Goal: Check status: Check status

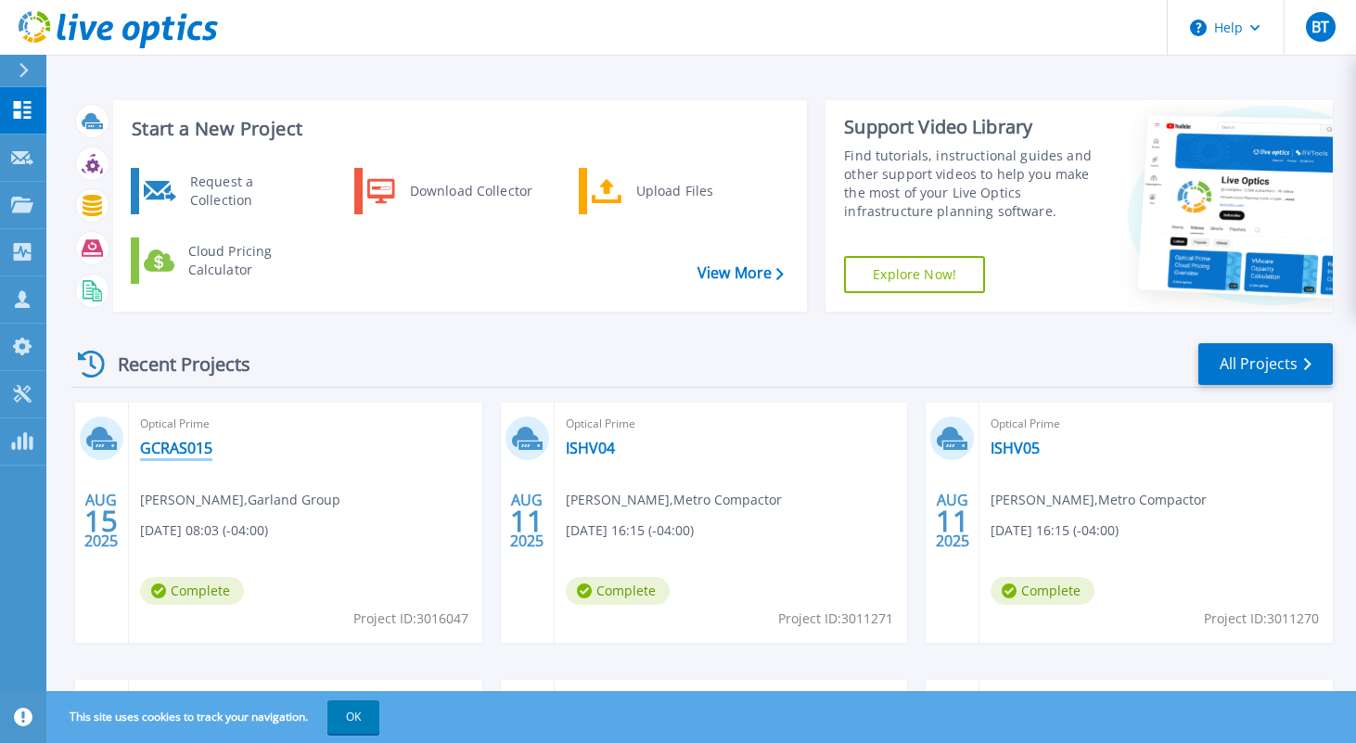
click at [172, 453] on link "GCRAS015" at bounding box center [176, 448] width 72 height 19
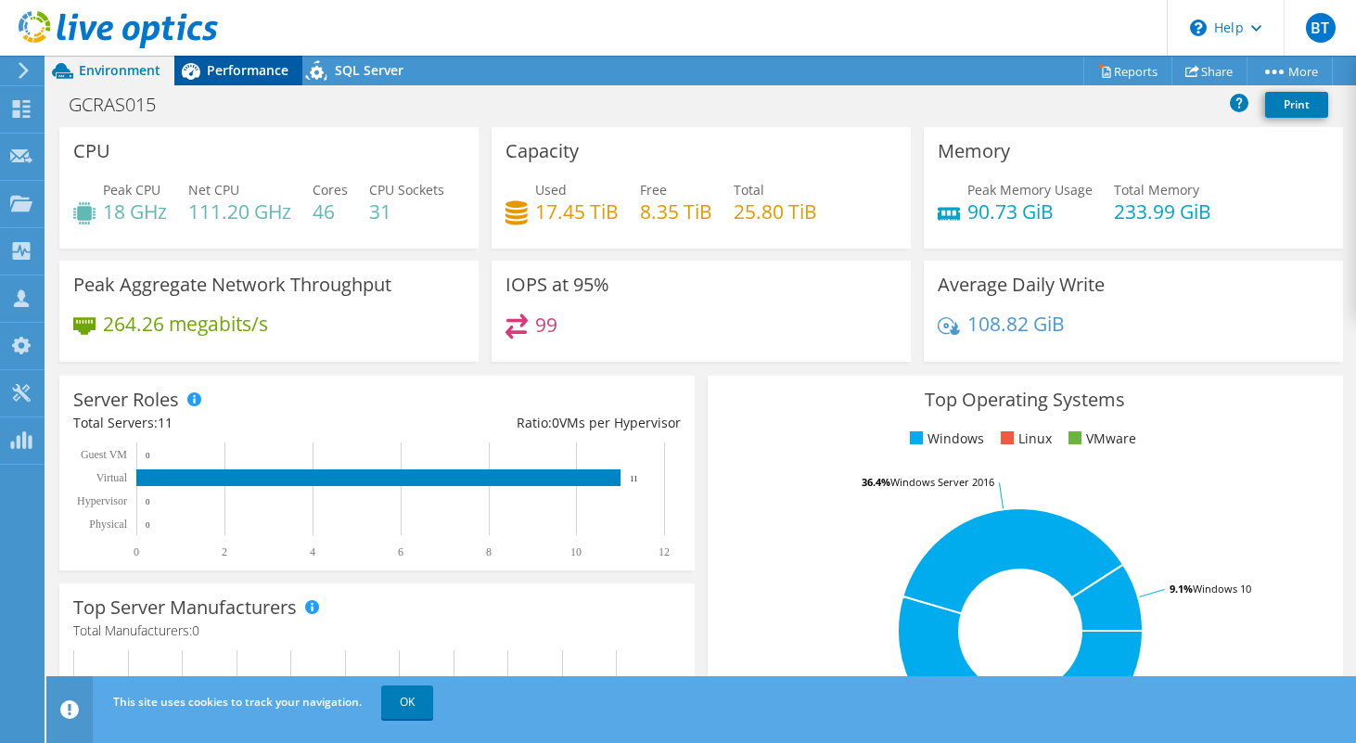
click at [232, 66] on span "Performance" at bounding box center [248, 70] width 82 height 18
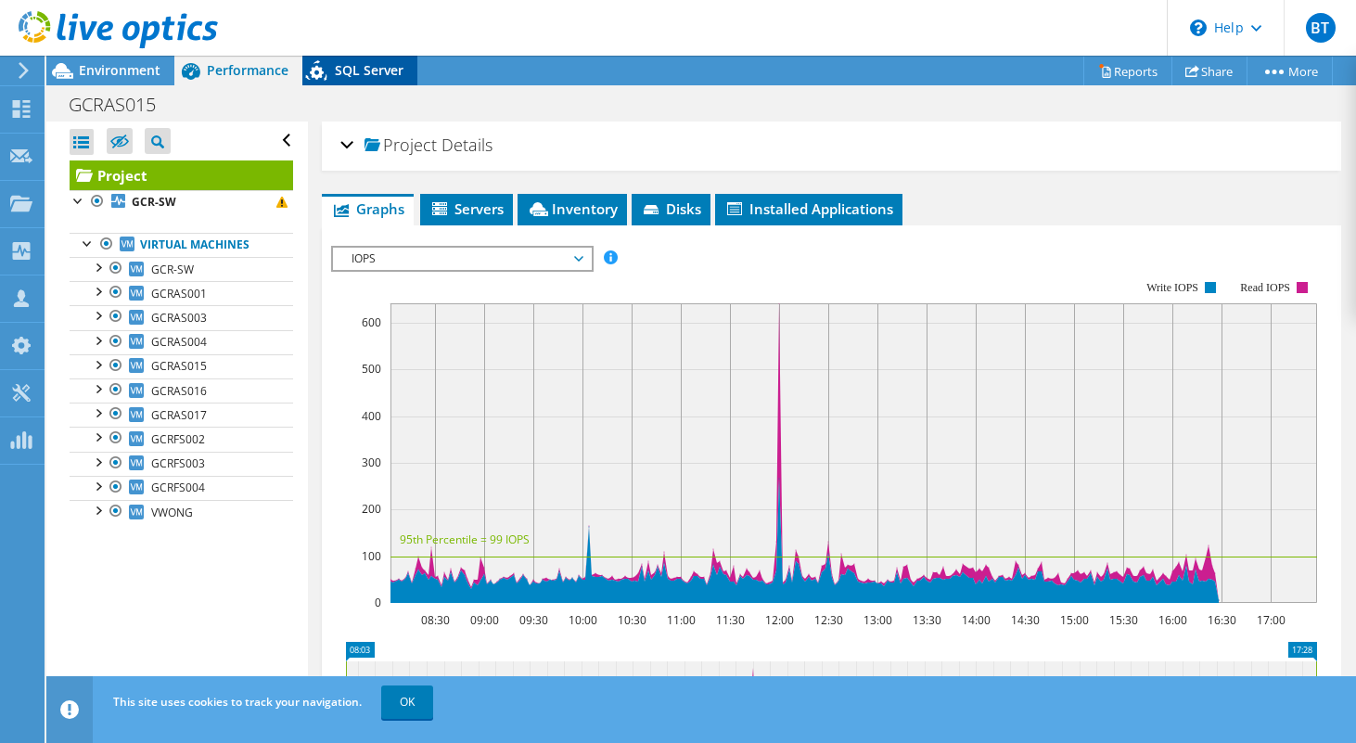
click at [328, 71] on icon at bounding box center [318, 74] width 32 height 38
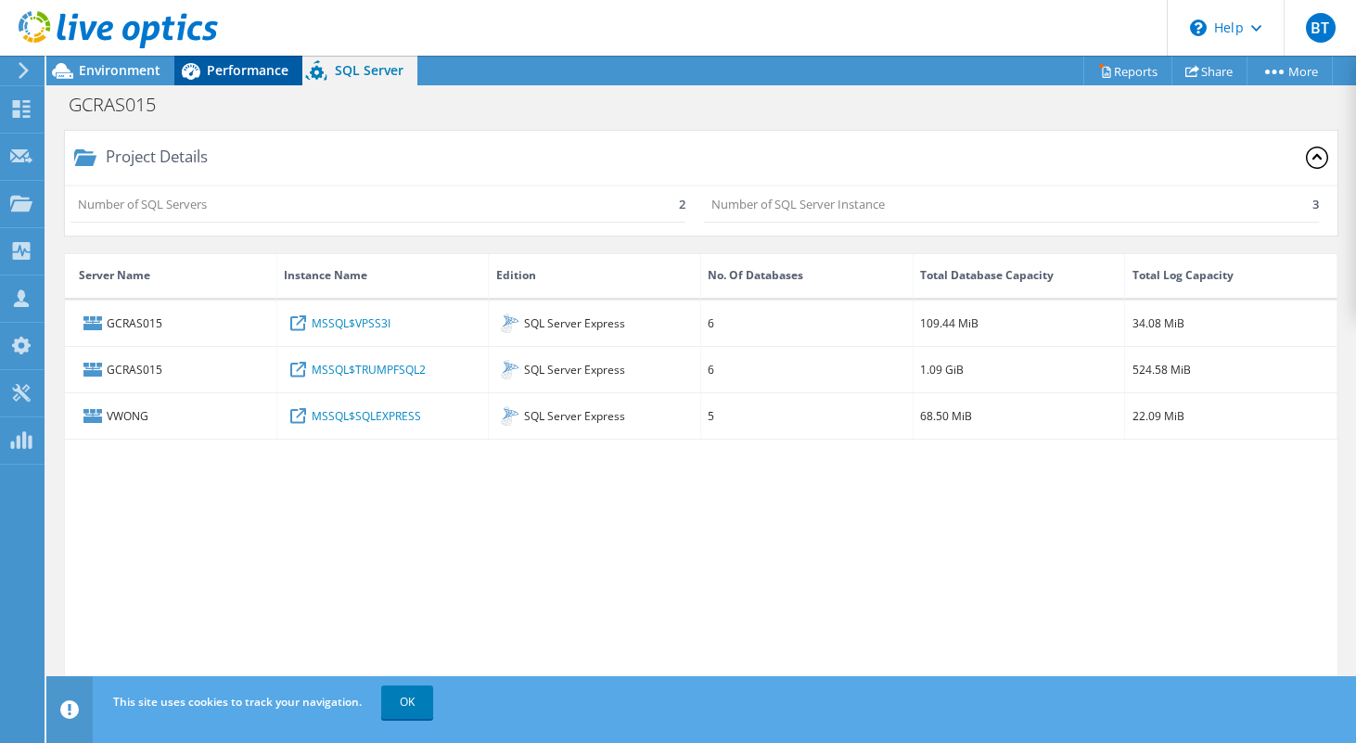
click at [261, 70] on span "Performance" at bounding box center [248, 70] width 82 height 18
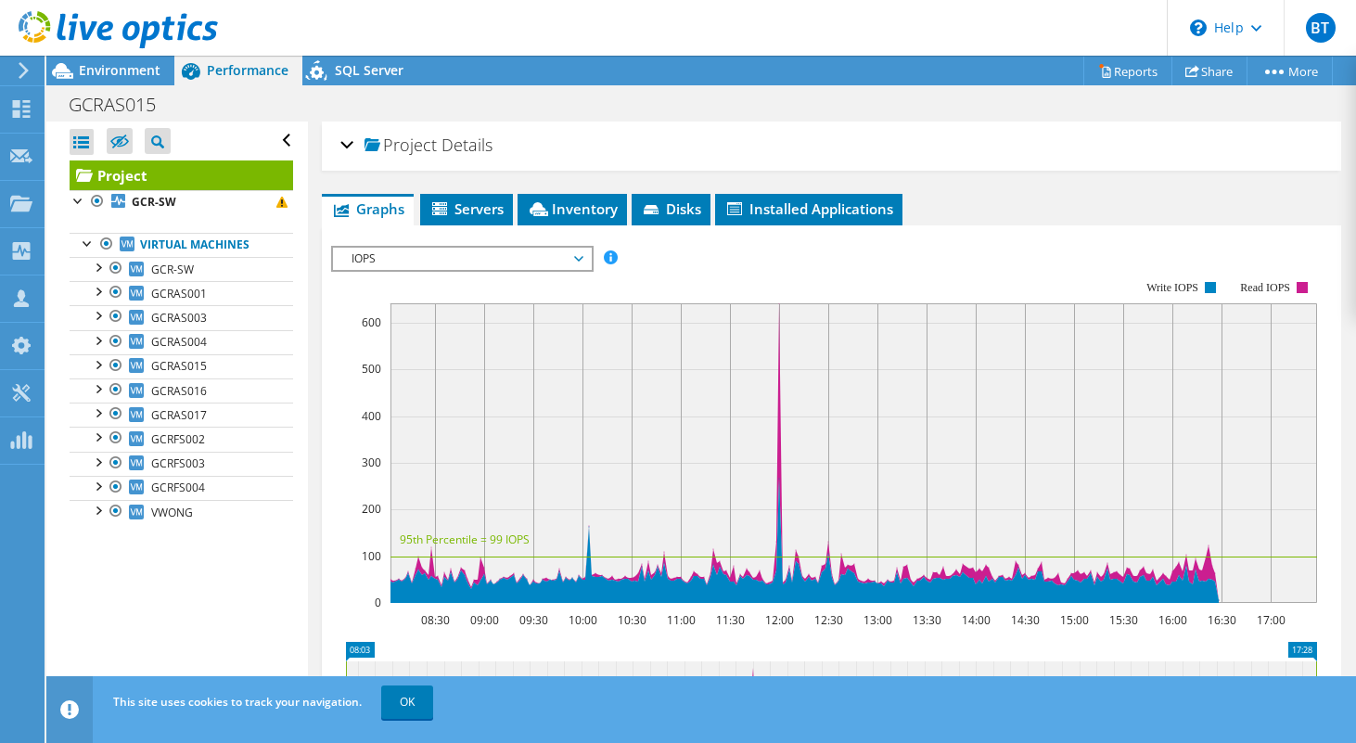
click at [348, 145] on div "Project Details" at bounding box center [831, 146] width 982 height 40
